Goal: Go to known website: Access a specific website the user already knows

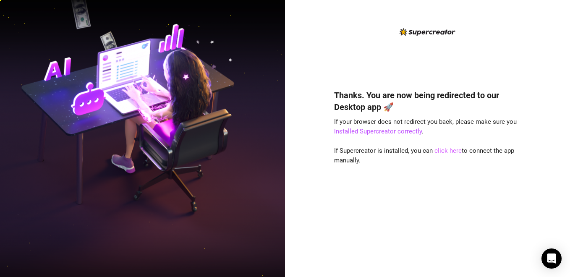
drag, startPoint x: 455, startPoint y: 153, endPoint x: 377, endPoint y: 209, distance: 96.4
click at [455, 153] on link "click here" at bounding box center [448, 151] width 27 height 8
click at [449, 178] on div "Thanks. You are now being redirected to our Desktop app 🚀 If your browser does …" at bounding box center [427, 171] width 187 height 186
click at [455, 151] on link "click here" at bounding box center [448, 151] width 27 height 8
click at [444, 149] on link "click here" at bounding box center [448, 151] width 27 height 8
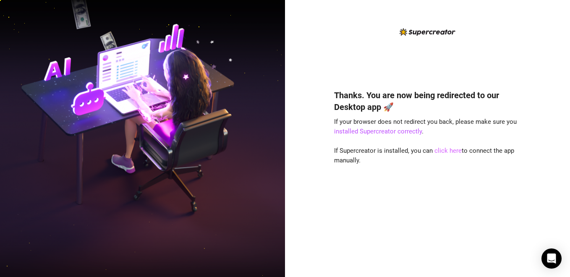
click at [443, 152] on link "click here" at bounding box center [448, 151] width 27 height 8
